Goal: Find specific page/section: Find specific page/section

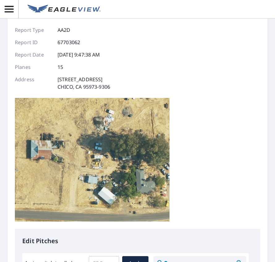
scroll to position [31, 0]
click at [43, 148] on img at bounding box center [92, 160] width 154 height 124
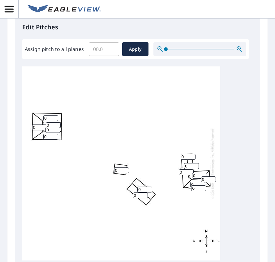
scroll to position [247, 0]
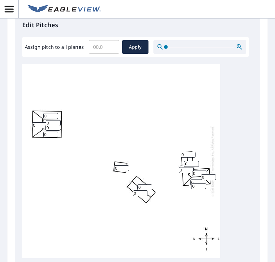
click at [49, 126] on input "0" at bounding box center [53, 123] width 15 height 6
click at [99, 135] on div "0 0 0 0 0 0 0 0 0 0 0 0 0 0 0" at bounding box center [121, 161] width 198 height 194
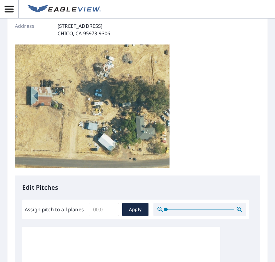
scroll to position [0, 0]
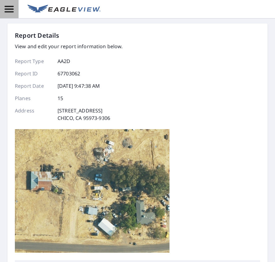
click at [13, 6] on icon "button" at bounding box center [9, 9] width 11 height 11
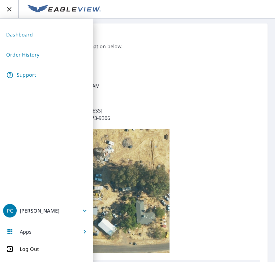
click at [28, 53] on link "Order History" at bounding box center [46, 54] width 87 height 15
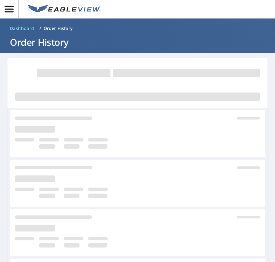
click at [8, 10] on icon "button" at bounding box center [9, 9] width 11 height 11
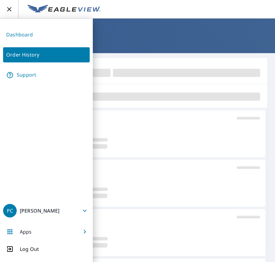
click at [23, 33] on link "Dashboard" at bounding box center [46, 34] width 87 height 15
